Goal: Check status: Verify the current state of an ongoing process or item

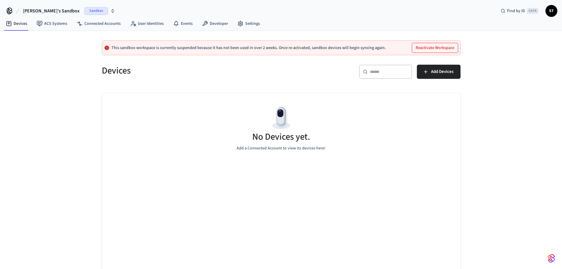
click at [84, 10] on span "Sandbox" at bounding box center [96, 11] width 24 height 8
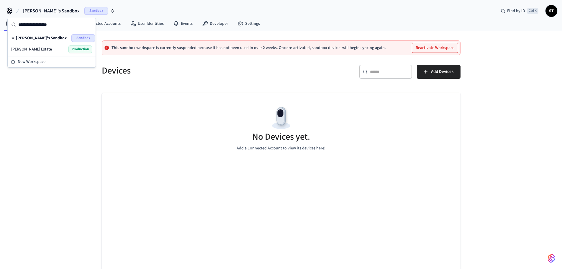
click at [54, 45] on div "[PERSON_NAME] Estate Production" at bounding box center [51, 49] width 81 height 8
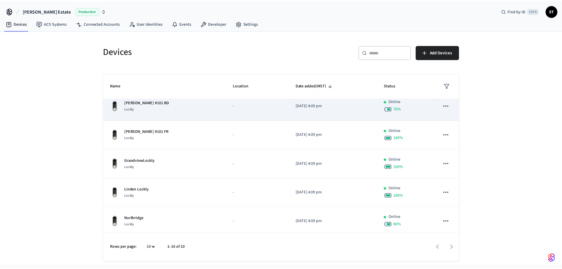
scroll to position [154, 0]
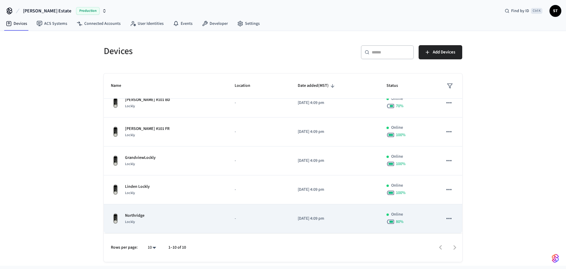
click at [161, 219] on div "Northridge Lockly" at bounding box center [166, 218] width 110 height 12
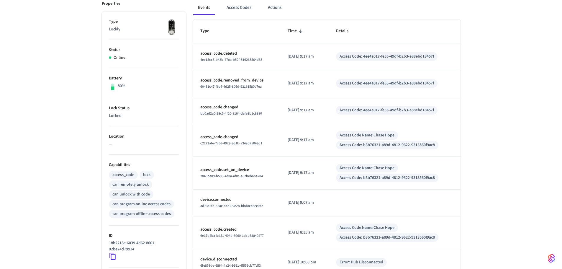
scroll to position [39, 0]
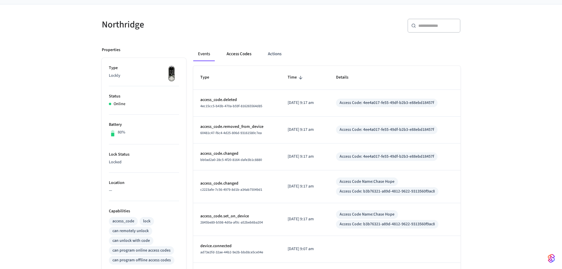
click at [235, 56] on button "Access Codes" at bounding box center [239, 54] width 34 height 14
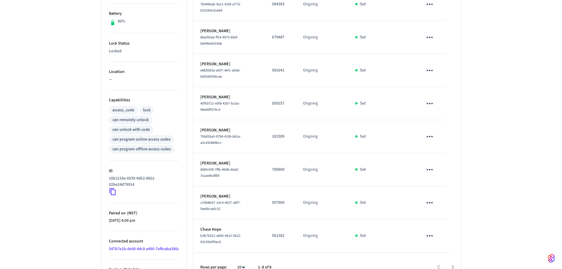
scroll to position [169, 0]
